Goal: Browse casually

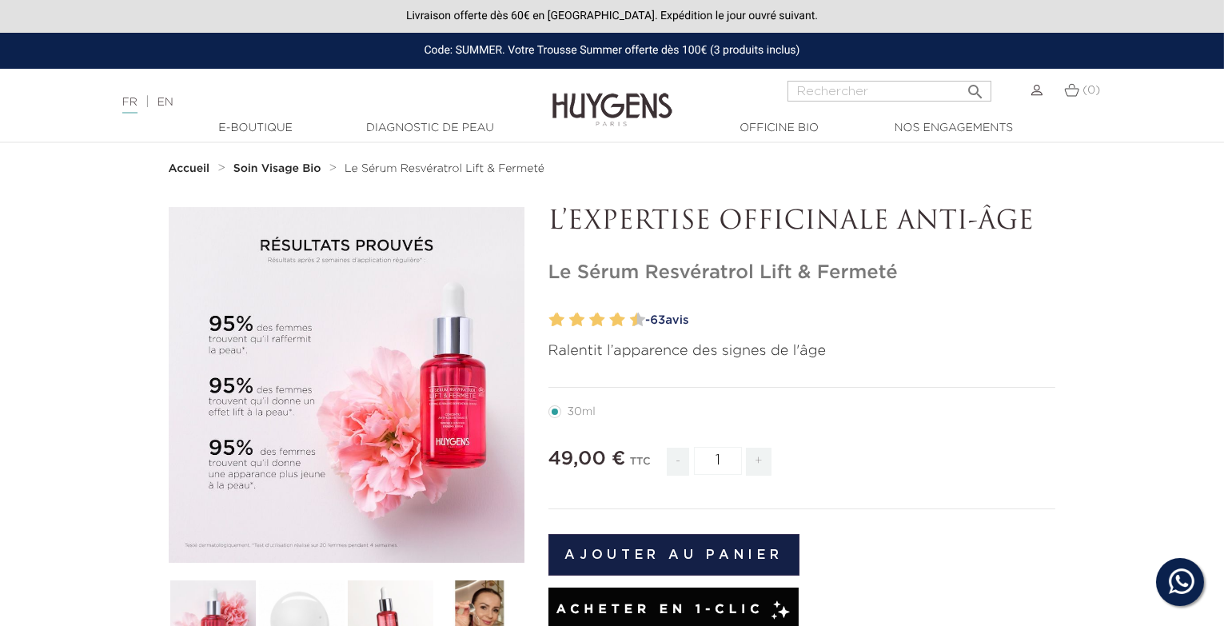
click at [625, 109] on img at bounding box center [612, 98] width 120 height 62
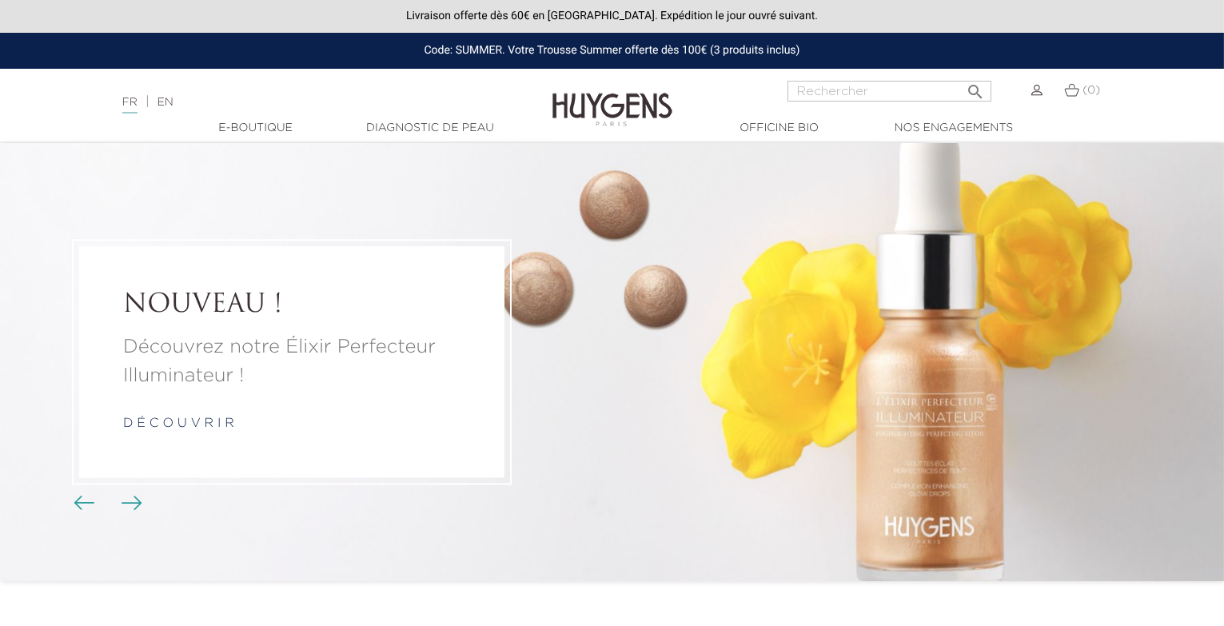
click at [149, 502] on li "NOUVEAU ! Découvrez notre Élixir Perfecteur Illuminateur ! d é c o u v r i r" at bounding box center [612, 362] width 1224 height 438
click at [137, 506] on img "Boutons du carrousel" at bounding box center [132, 503] width 21 height 14
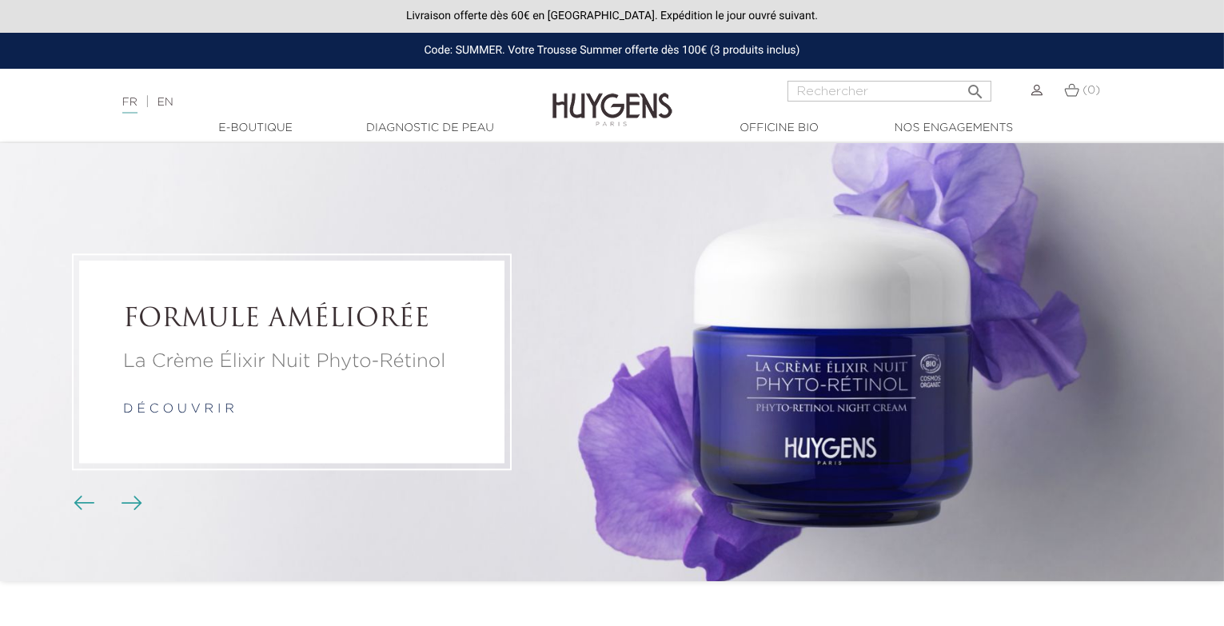
click at [137, 506] on img "Boutons du carrousel" at bounding box center [132, 503] width 21 height 14
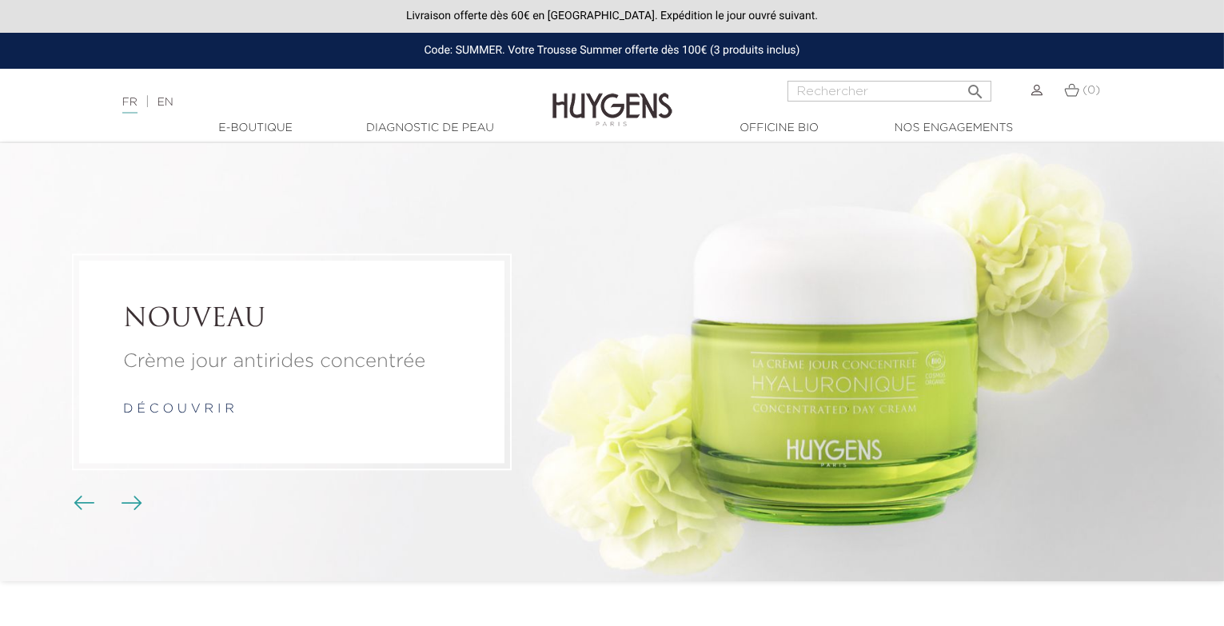
click at [137, 506] on img "Boutons du carrousel" at bounding box center [132, 503] width 21 height 14
